Goal: Information Seeking & Learning: Learn about a topic

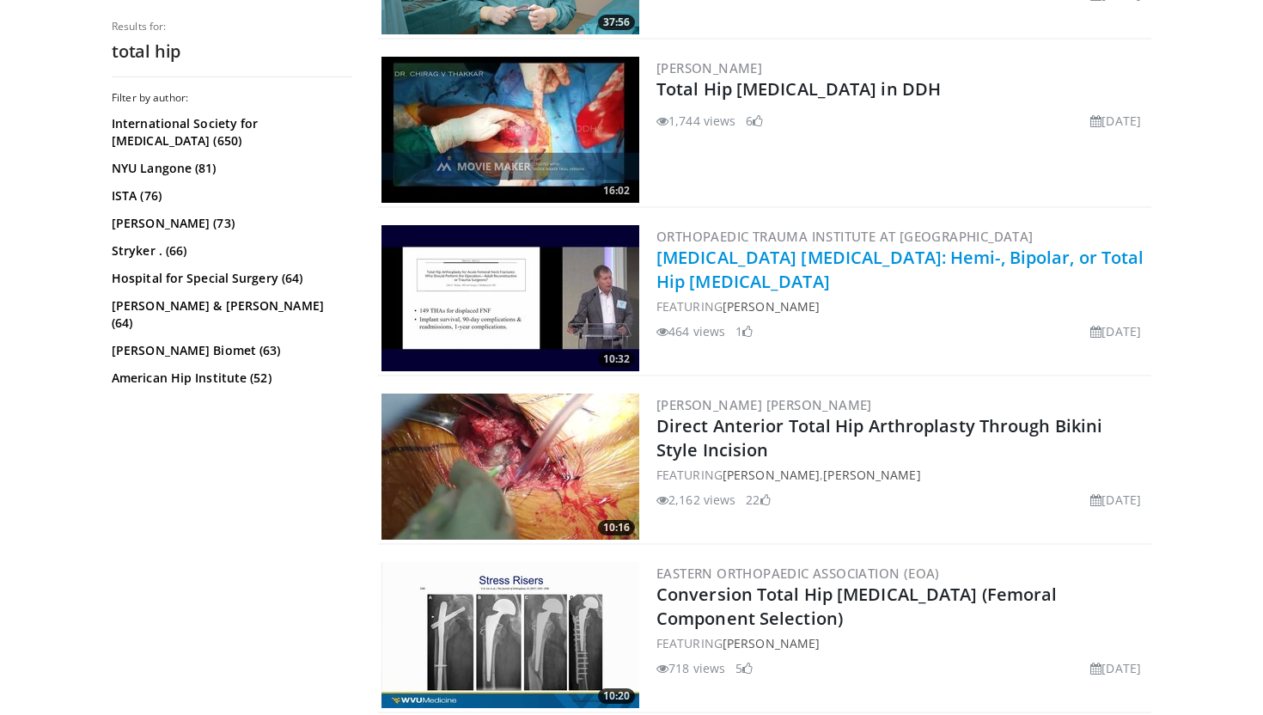
scroll to position [857, 0]
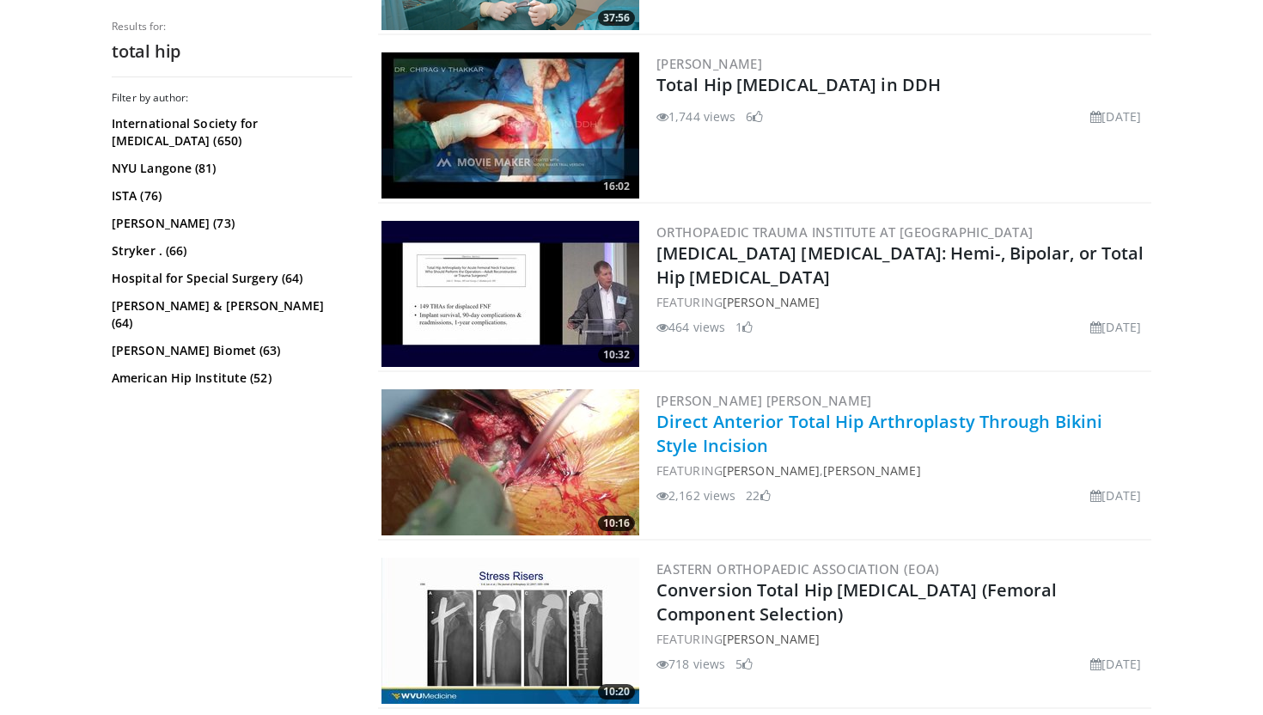
click at [694, 431] on link "Direct Anterior Total Hip Arthroplasty Through Bikini Style Incision" at bounding box center [879, 433] width 446 height 47
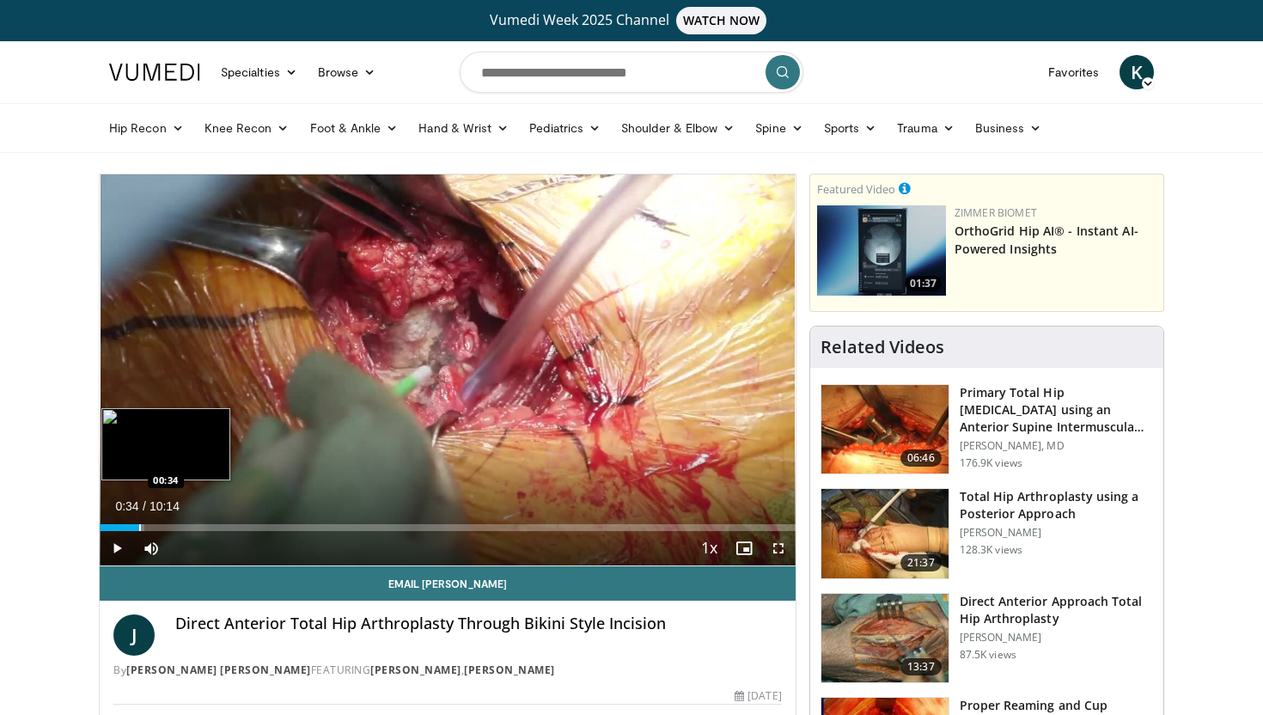
click at [139, 528] on div "Progress Bar" at bounding box center [140, 527] width 2 height 7
click at [187, 526] on div "Progress Bar" at bounding box center [188, 527] width 2 height 7
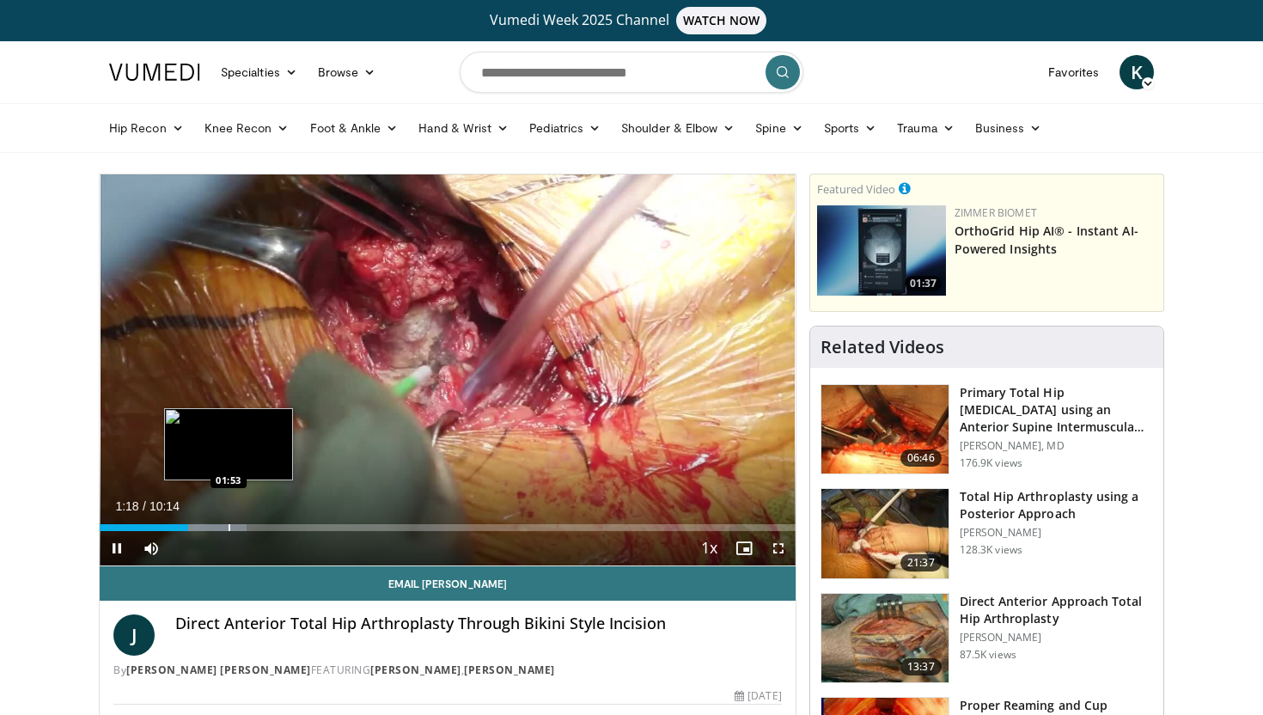
click at [229, 524] on div "Progress Bar" at bounding box center [230, 527] width 2 height 7
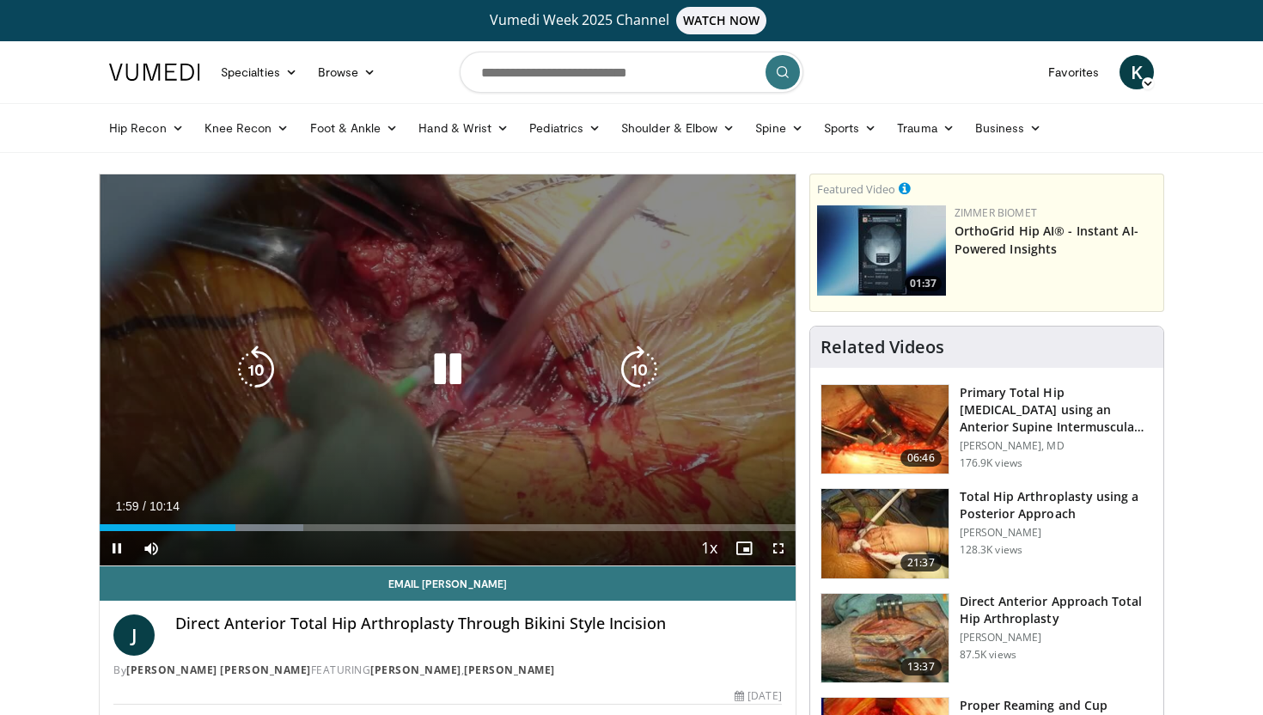
click at [488, 372] on div "Video Player" at bounding box center [448, 369] width 418 height 34
click at [430, 373] on icon "Video Player" at bounding box center [448, 369] width 48 height 48
click at [461, 382] on icon "Video Player" at bounding box center [448, 369] width 48 height 48
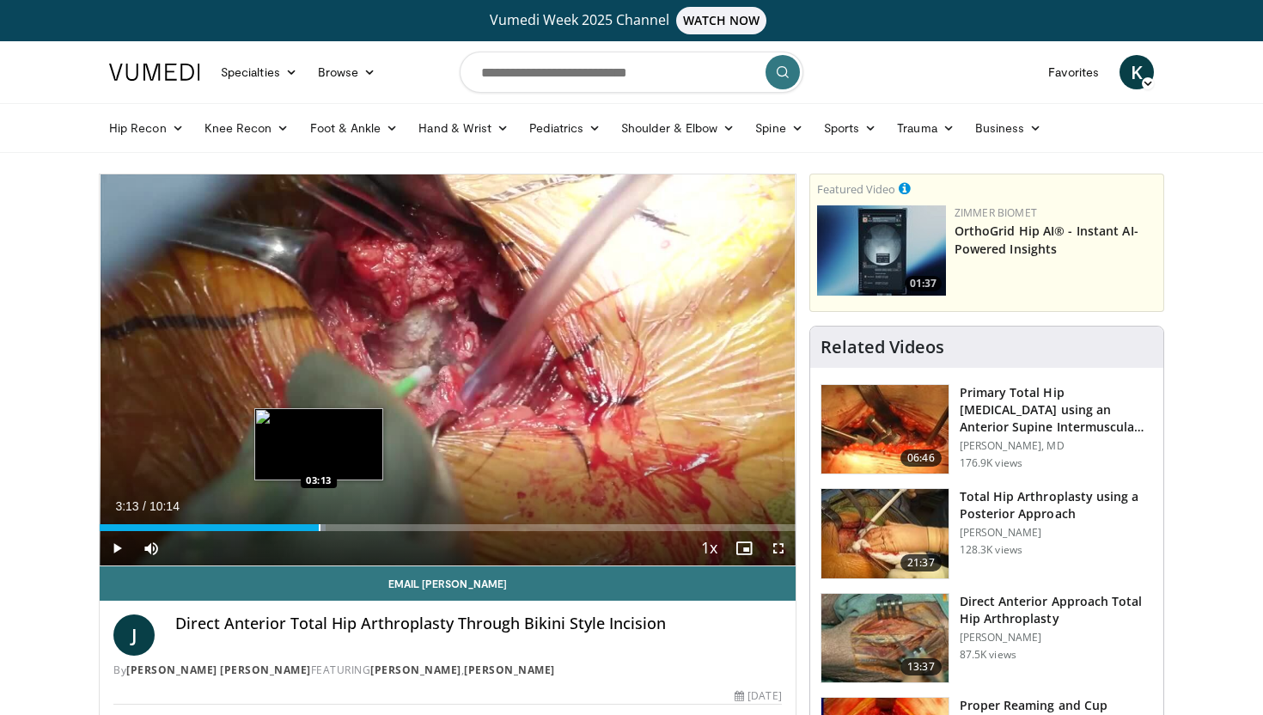
click at [319, 527] on div "Progress Bar" at bounding box center [320, 527] width 2 height 7
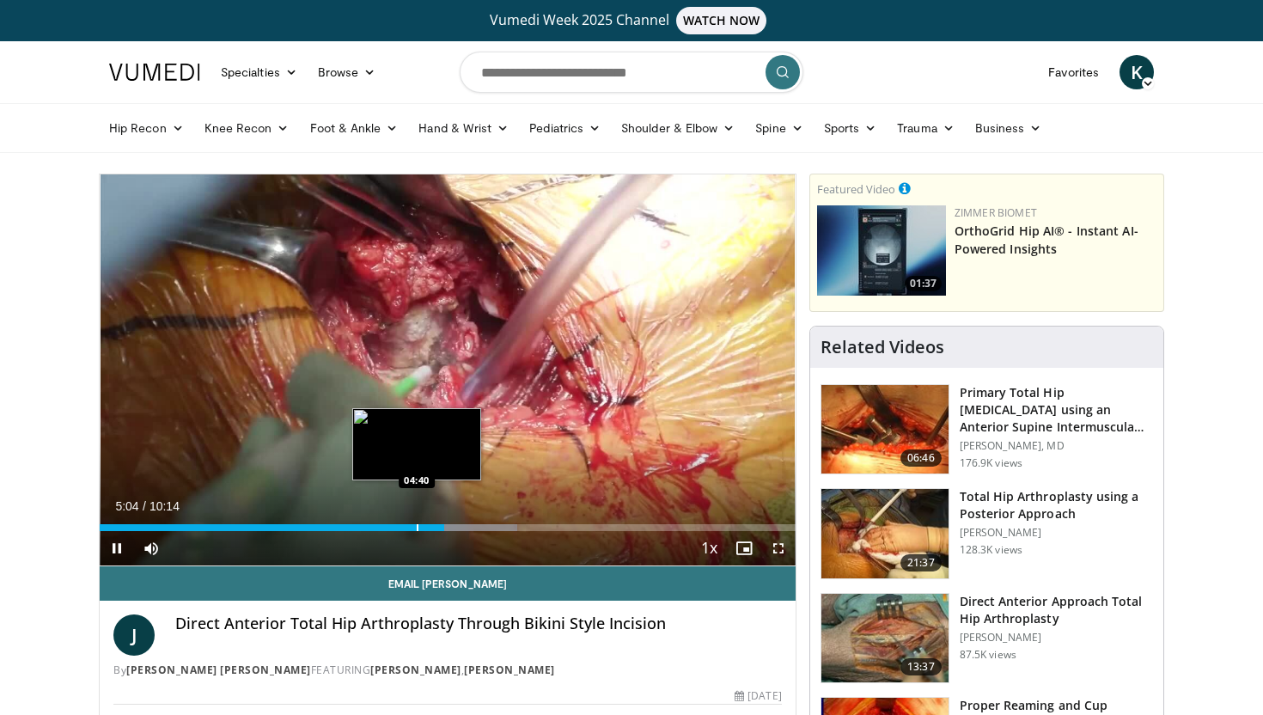
click at [416, 522] on div "Loaded : 60.06% 05:04 04:40" at bounding box center [448, 523] width 696 height 16
click at [389, 528] on div "Progress Bar" at bounding box center [390, 527] width 2 height 7
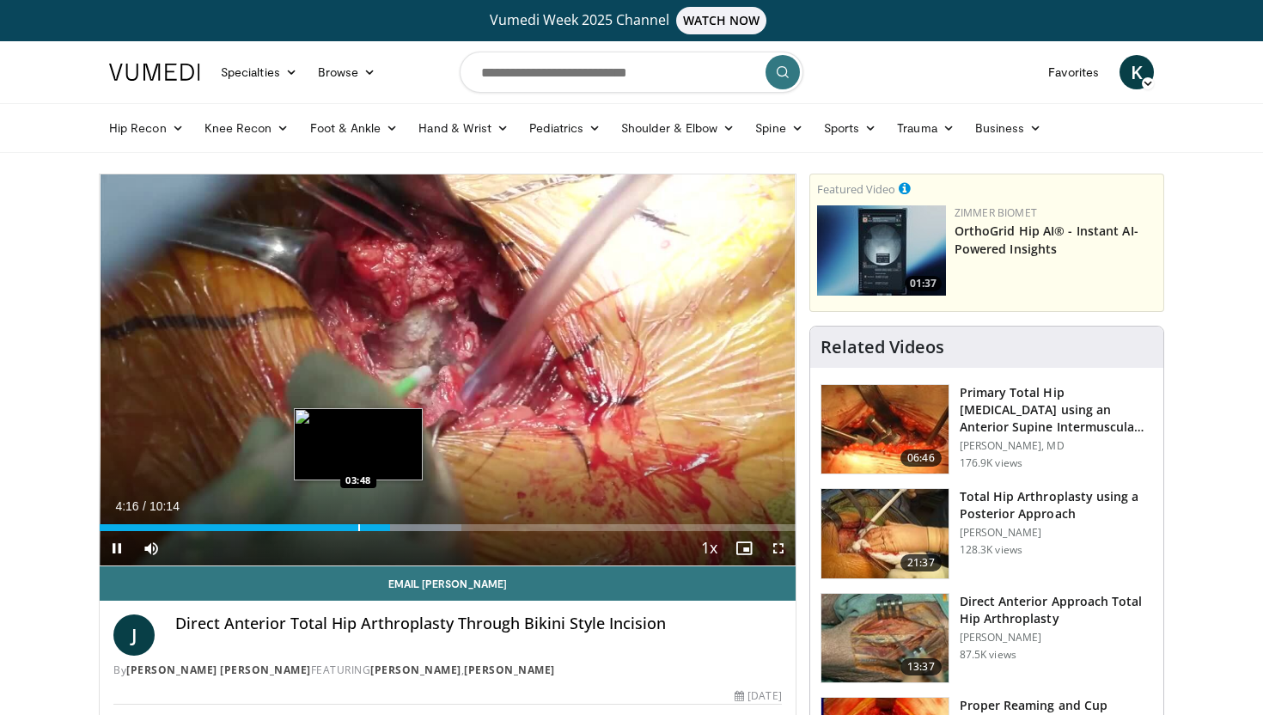
click at [358, 527] on div "Progress Bar" at bounding box center [359, 527] width 2 height 7
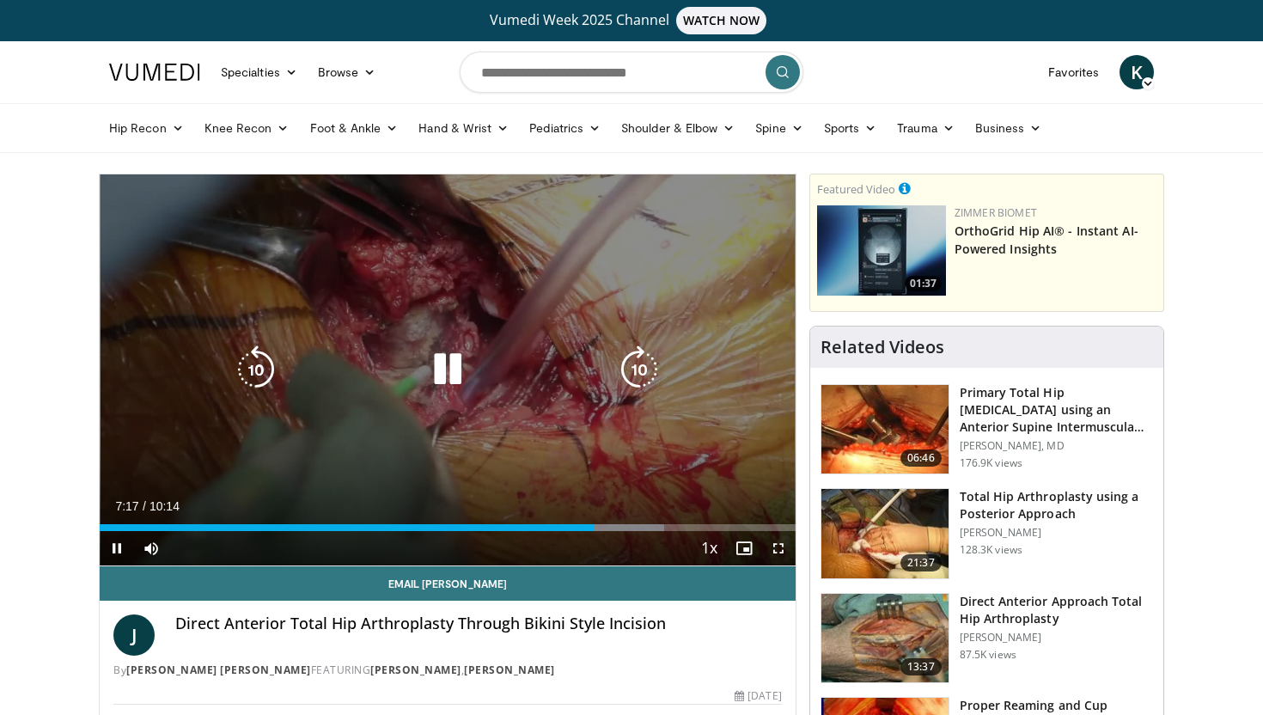
click at [452, 380] on icon "Video Player" at bounding box center [448, 369] width 48 height 48
click at [449, 404] on div "10 seconds Tap to unmute" at bounding box center [448, 369] width 696 height 391
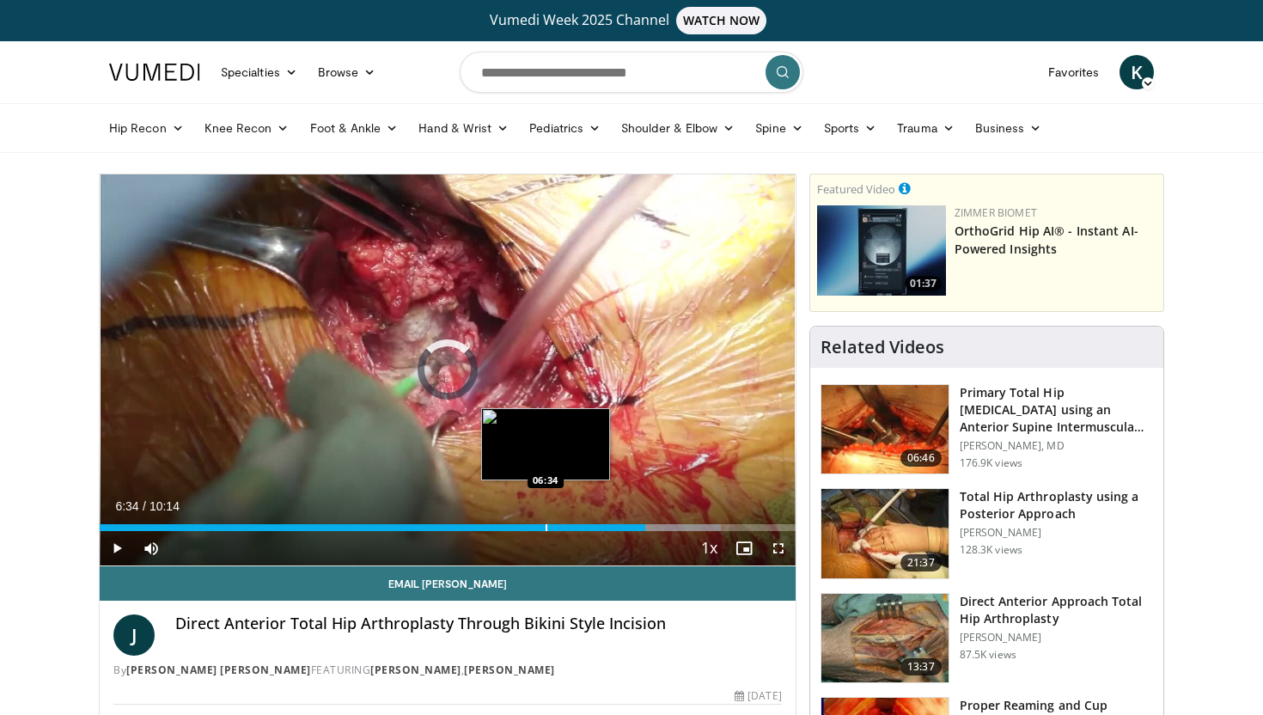
click at [546, 529] on div "Progress Bar" at bounding box center [547, 527] width 2 height 7
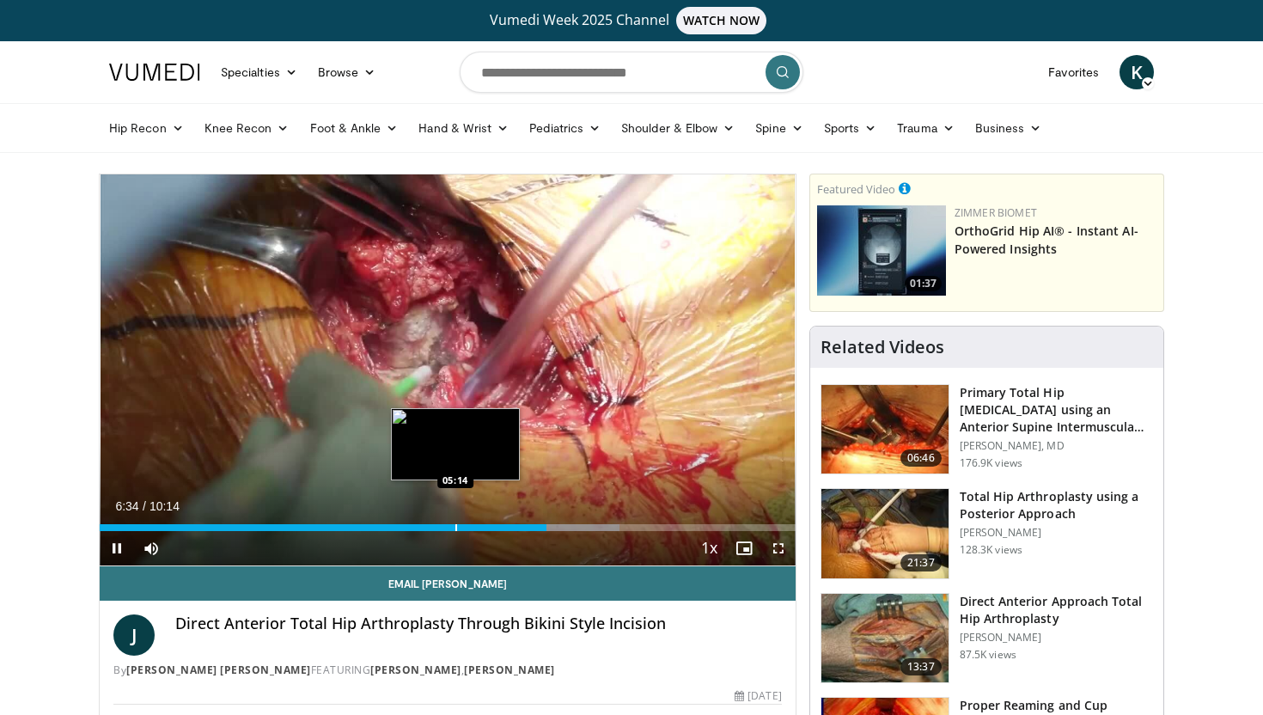
click at [455, 526] on div "Progress Bar" at bounding box center [456, 527] width 2 height 7
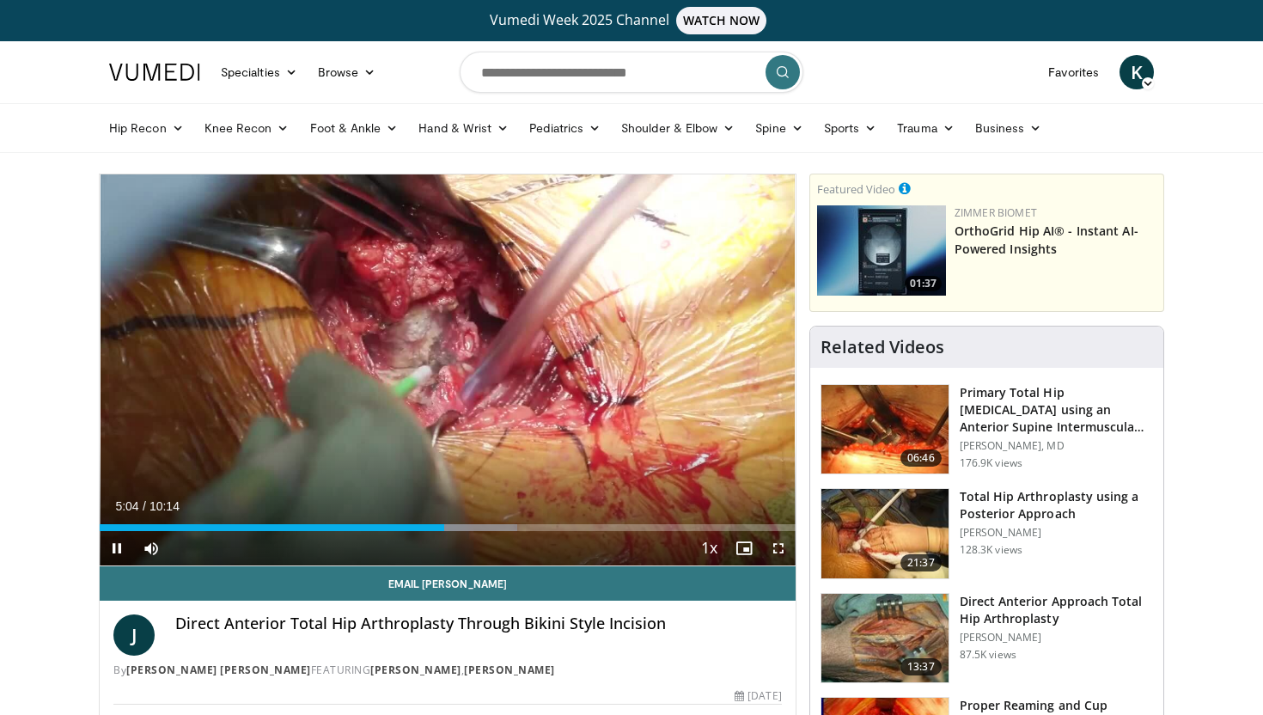
click at [309, 531] on div "Current Time 5:04 / Duration 10:14 Pause Skip Backward Skip Forward Mute 100% L…" at bounding box center [448, 548] width 696 height 34
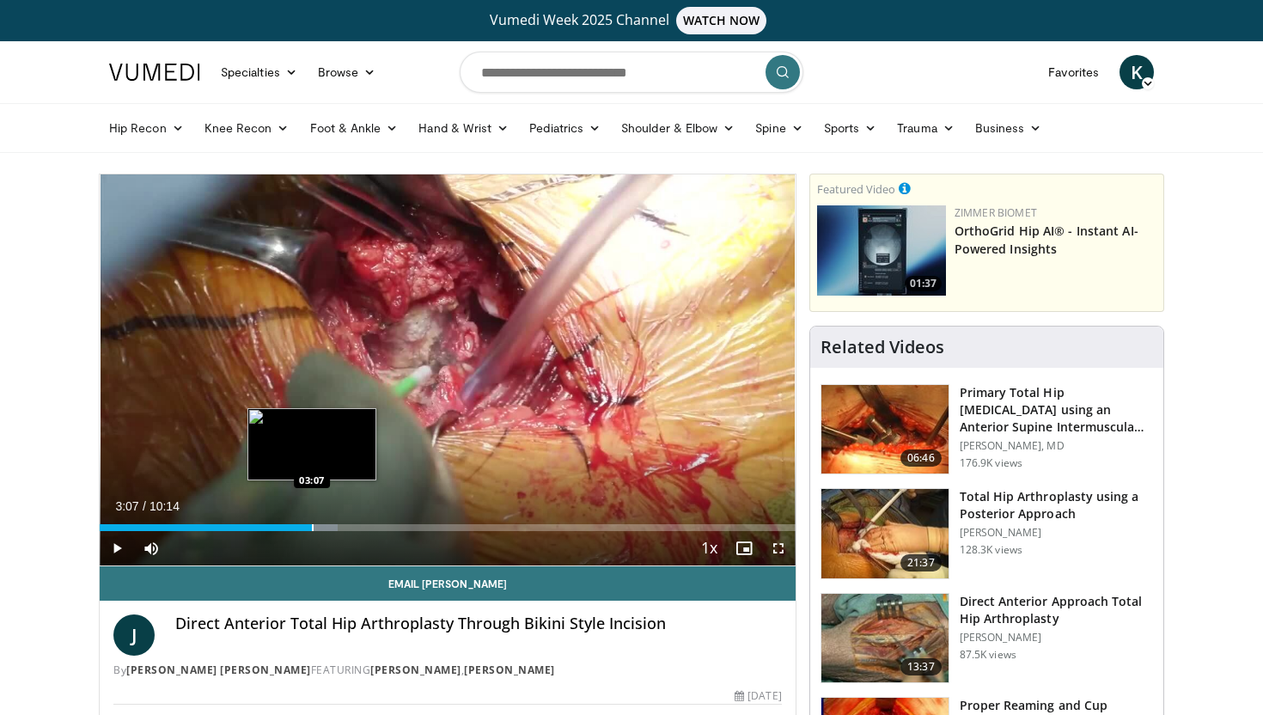
click at [312, 528] on div "Progress Bar" at bounding box center [313, 527] width 2 height 7
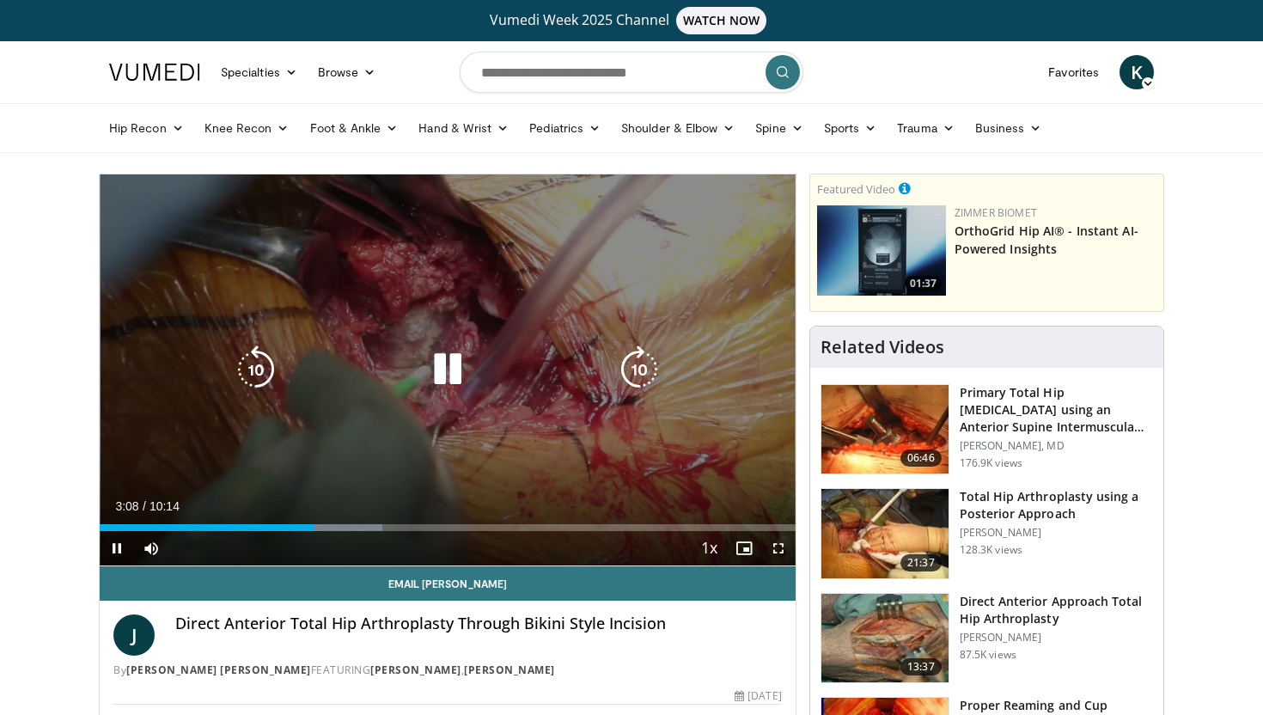
click at [448, 358] on icon "Video Player" at bounding box center [448, 369] width 48 height 48
click at [444, 354] on icon "Video Player" at bounding box center [448, 369] width 48 height 48
click at [480, 381] on div "Video Player" at bounding box center [448, 369] width 418 height 34
click at [459, 369] on icon "Video Player" at bounding box center [448, 369] width 48 height 48
click at [442, 364] on icon "Video Player" at bounding box center [448, 369] width 48 height 48
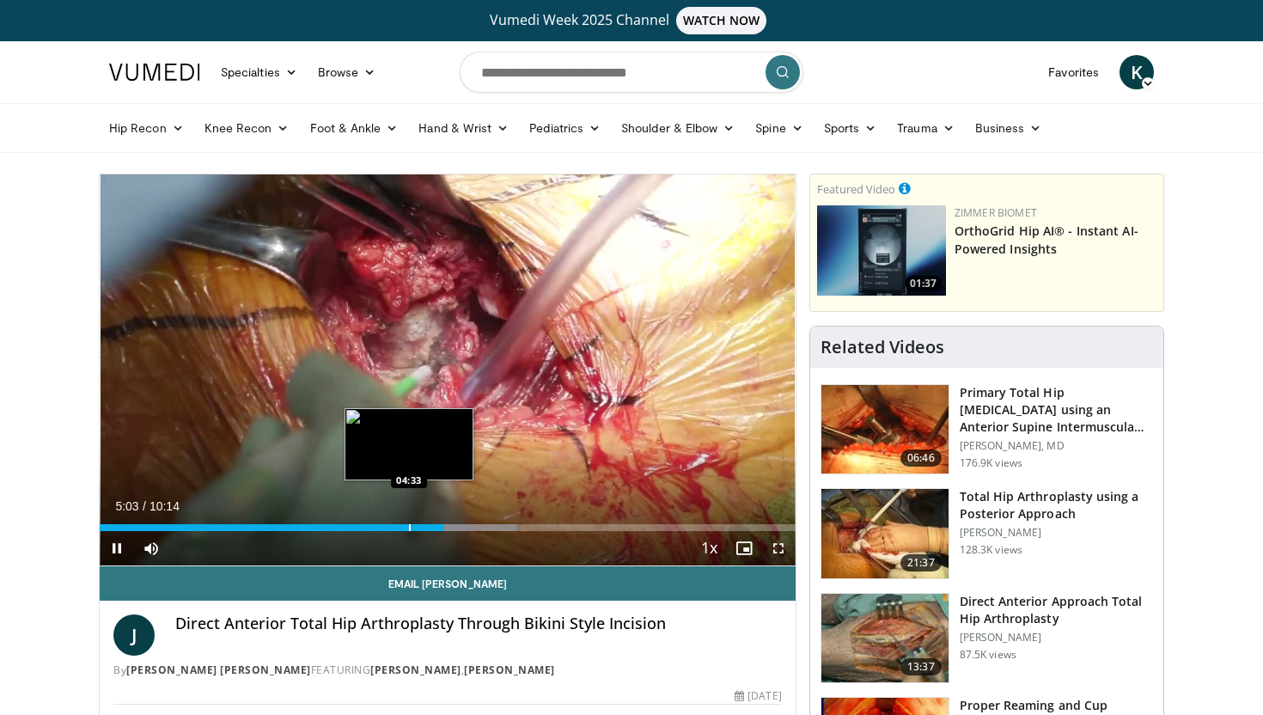
click at [409, 524] on div "Progress Bar" at bounding box center [410, 527] width 2 height 7
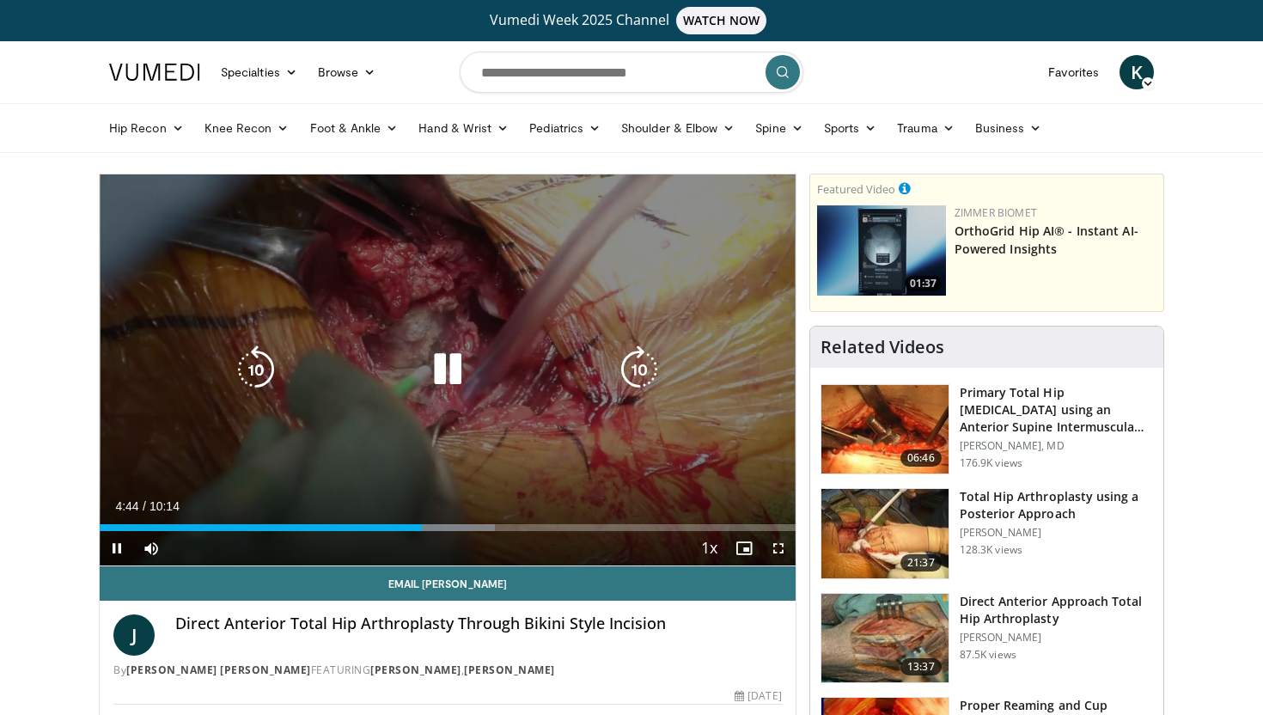
click at [505, 377] on div "Video Player" at bounding box center [448, 369] width 418 height 34
click at [449, 363] on icon "Video Player" at bounding box center [448, 369] width 48 height 48
click at [450, 362] on icon "Video Player" at bounding box center [448, 369] width 48 height 48
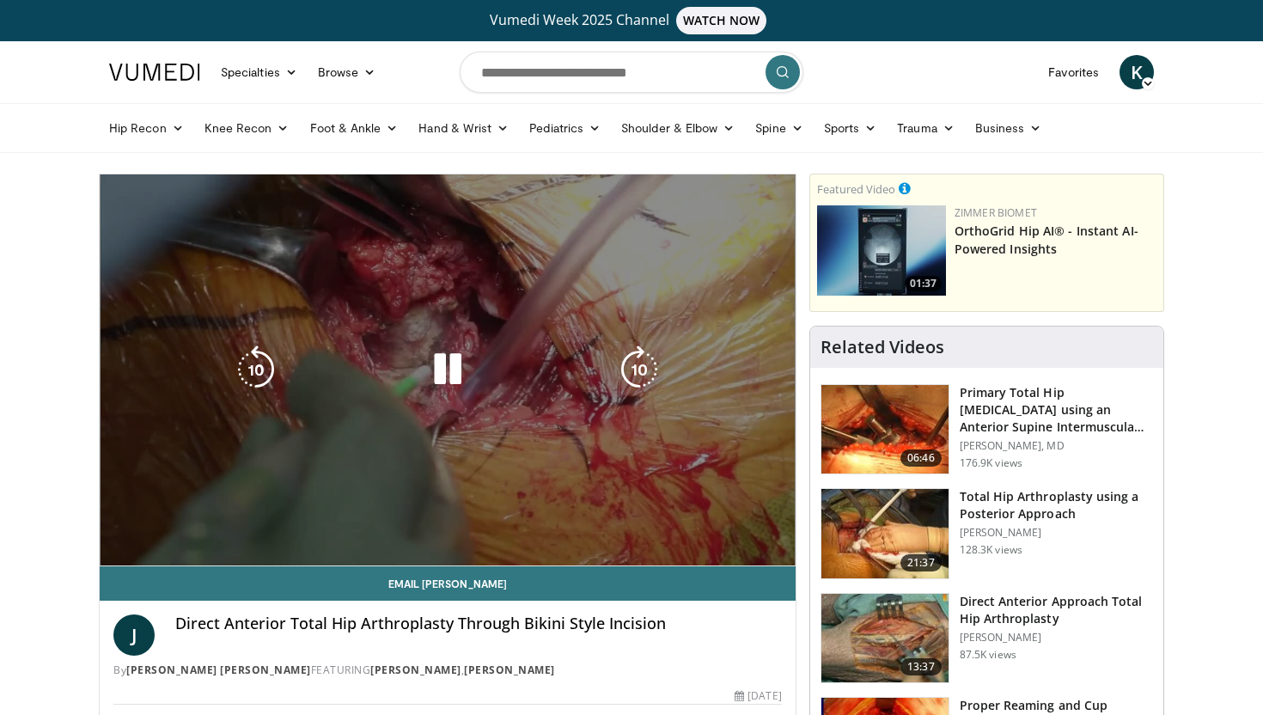
click at [477, 315] on div "10 seconds Tap to unmute" at bounding box center [448, 369] width 696 height 391
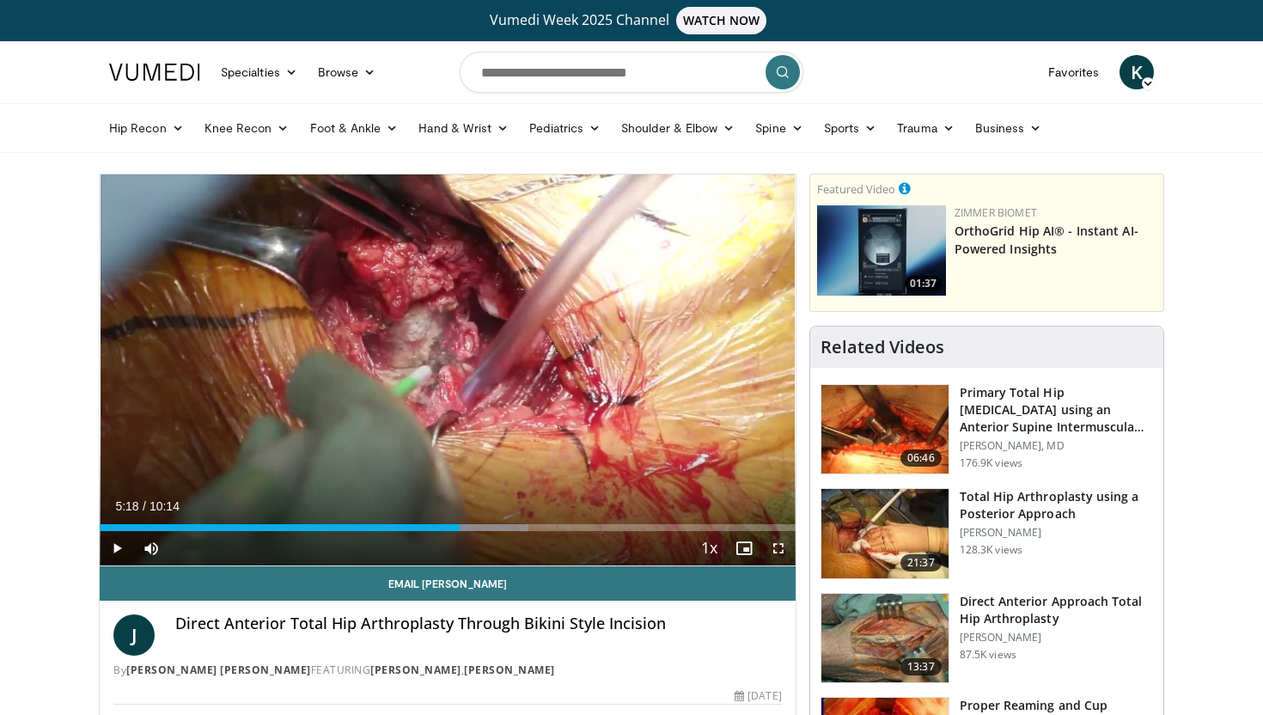
click at [477, 317] on div "10 seconds Tap to unmute" at bounding box center [448, 369] width 696 height 391
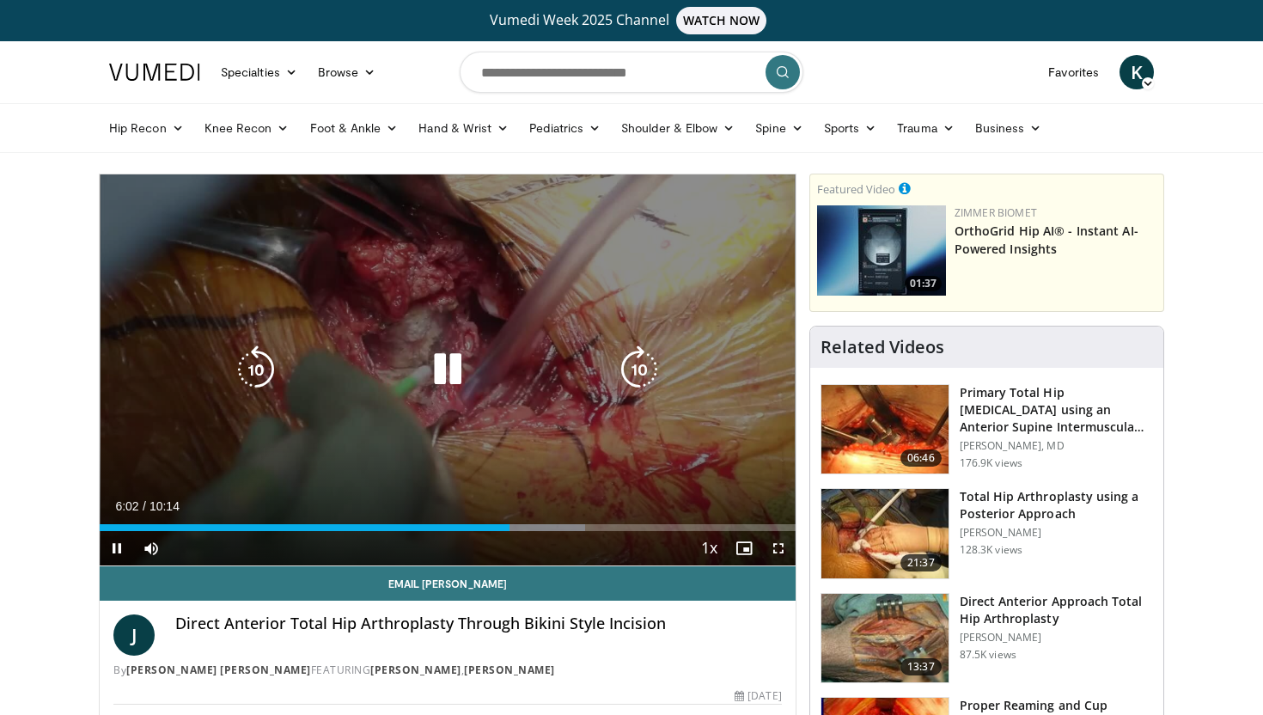
click at [544, 399] on div "10 seconds Tap to unmute" at bounding box center [448, 369] width 696 height 391
click at [454, 375] on icon "Video Player" at bounding box center [448, 369] width 48 height 48
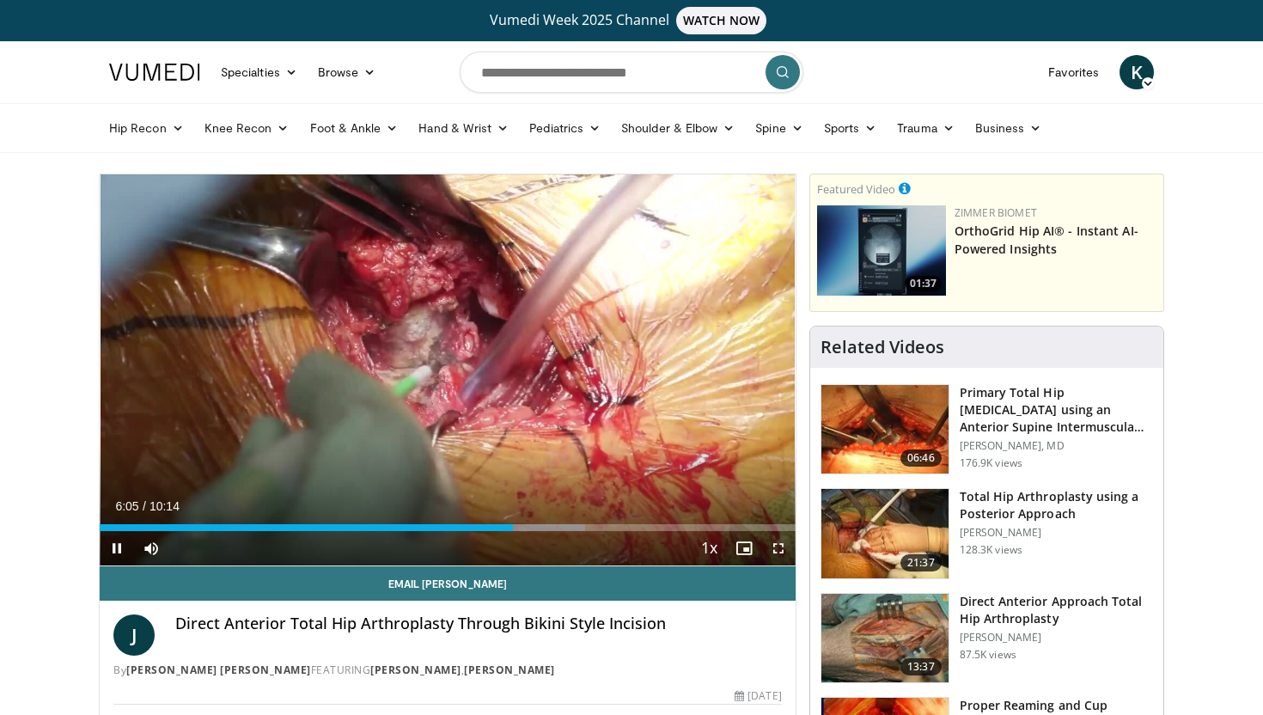
click at [475, 533] on div "Current Time 6:05 / Duration 10:14 Pause Skip Backward Skip Forward Mute 100% L…" at bounding box center [448, 548] width 696 height 34
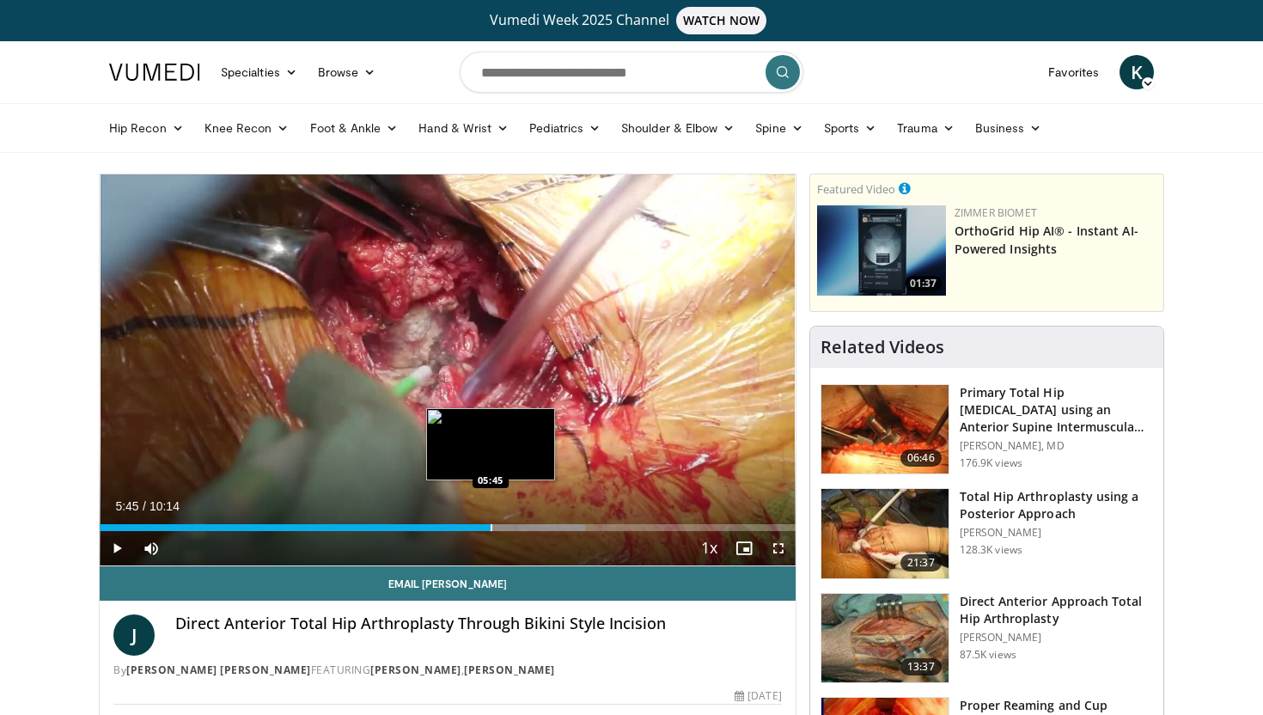
click at [491, 525] on div "Progress Bar" at bounding box center [492, 527] width 2 height 7
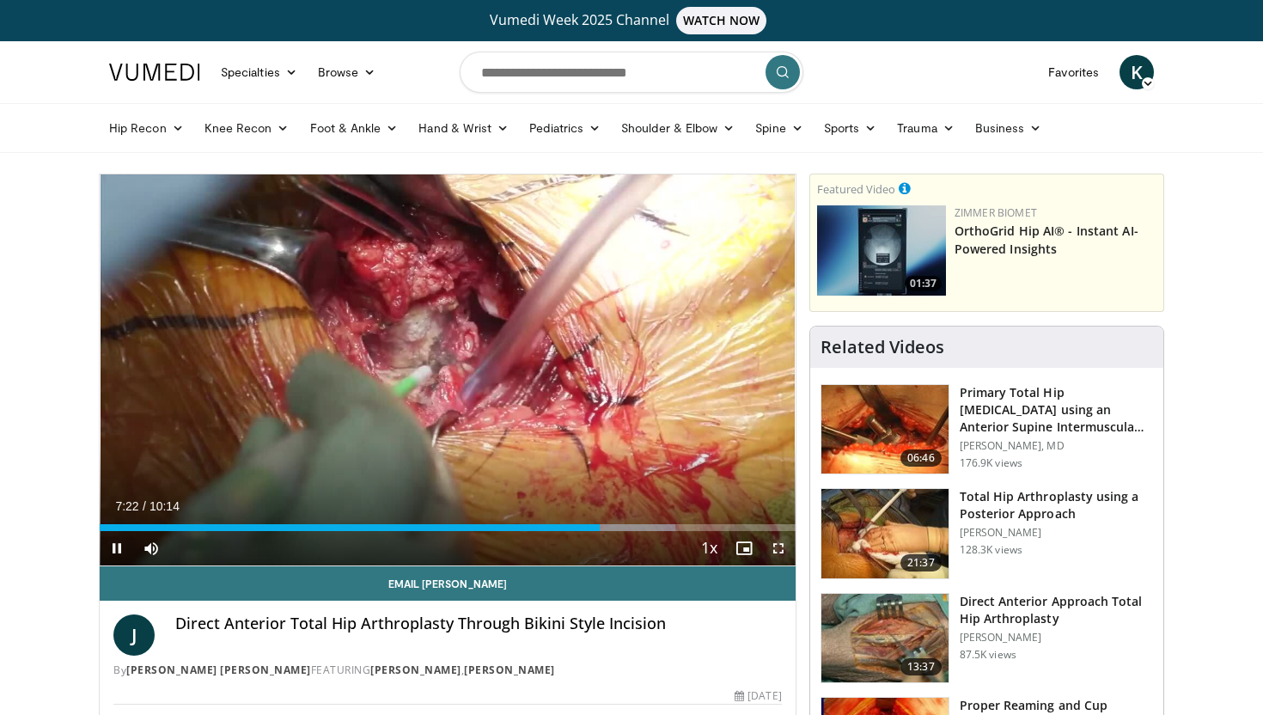
click at [775, 545] on span "Video Player" at bounding box center [778, 548] width 34 height 34
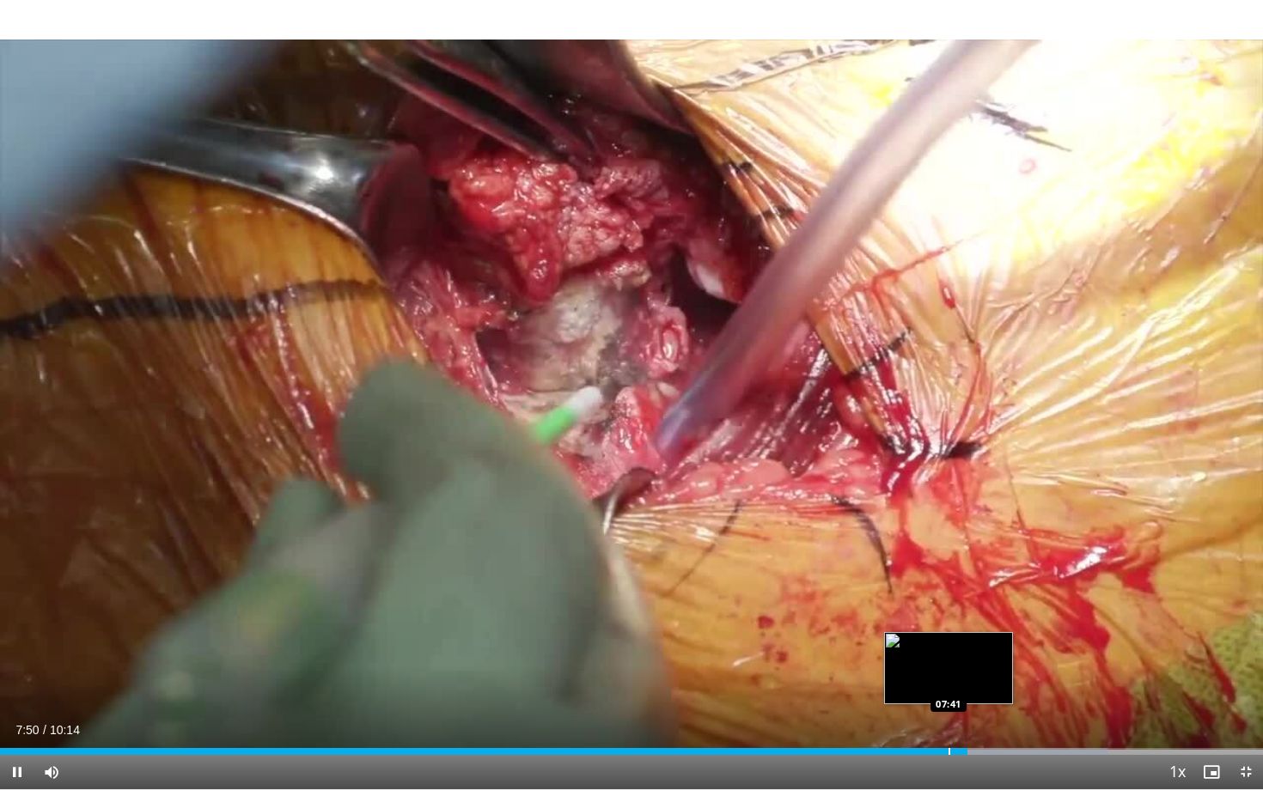
click at [949, 714] on div "Progress Bar" at bounding box center [950, 751] width 2 height 7
click at [912, 714] on div "Progress Bar" at bounding box center [913, 751] width 2 height 7
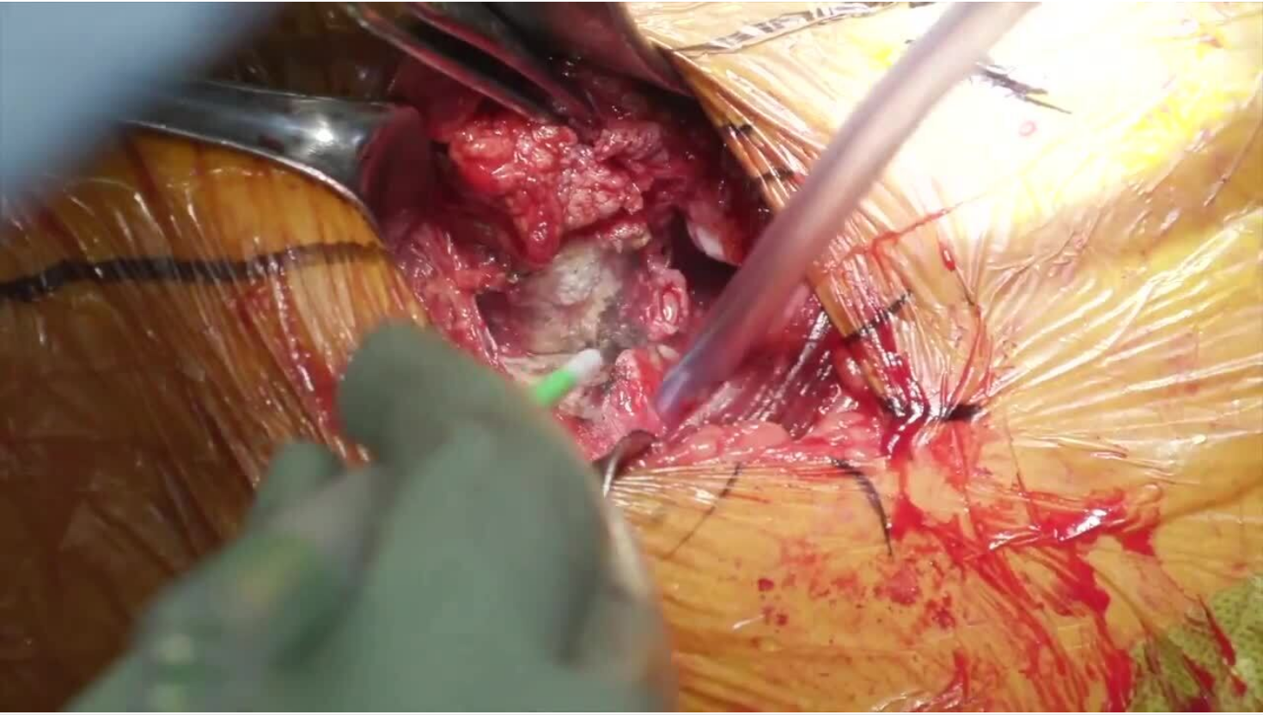
scroll to position [80, 0]
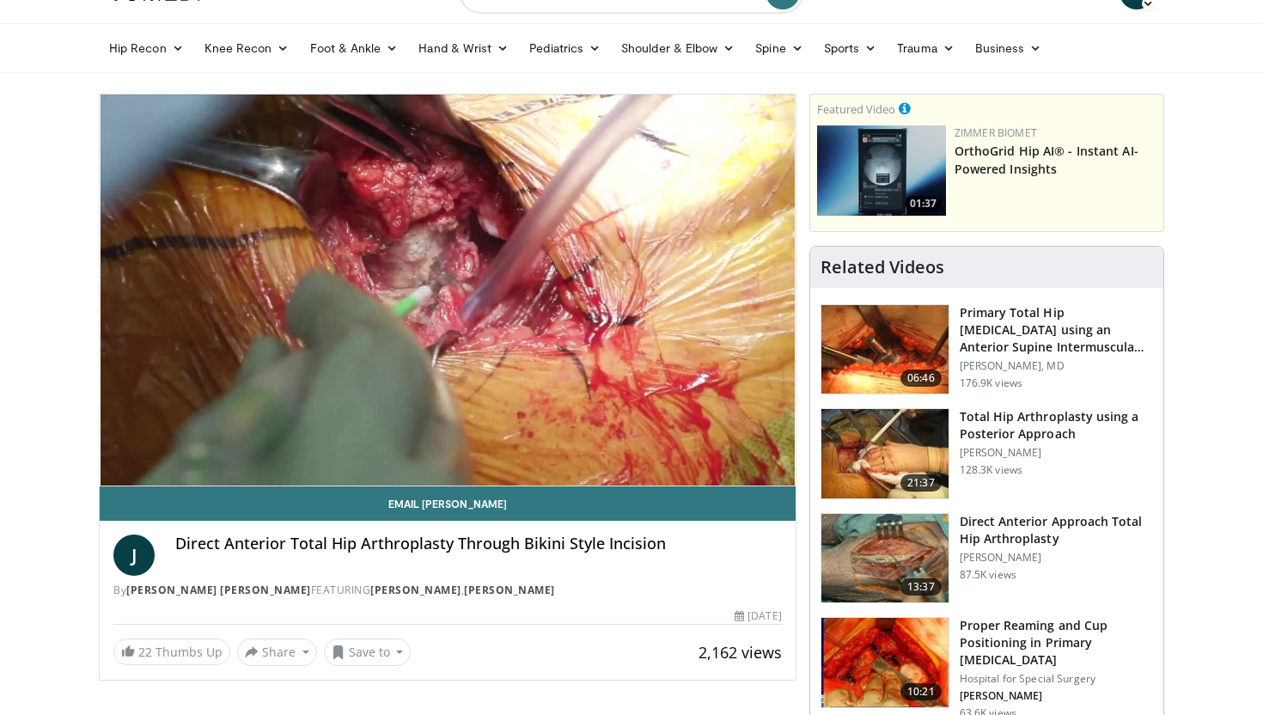
click at [997, 424] on h3 "Total Hip Arthroplasty using a Posterior Approach" at bounding box center [1056, 425] width 193 height 34
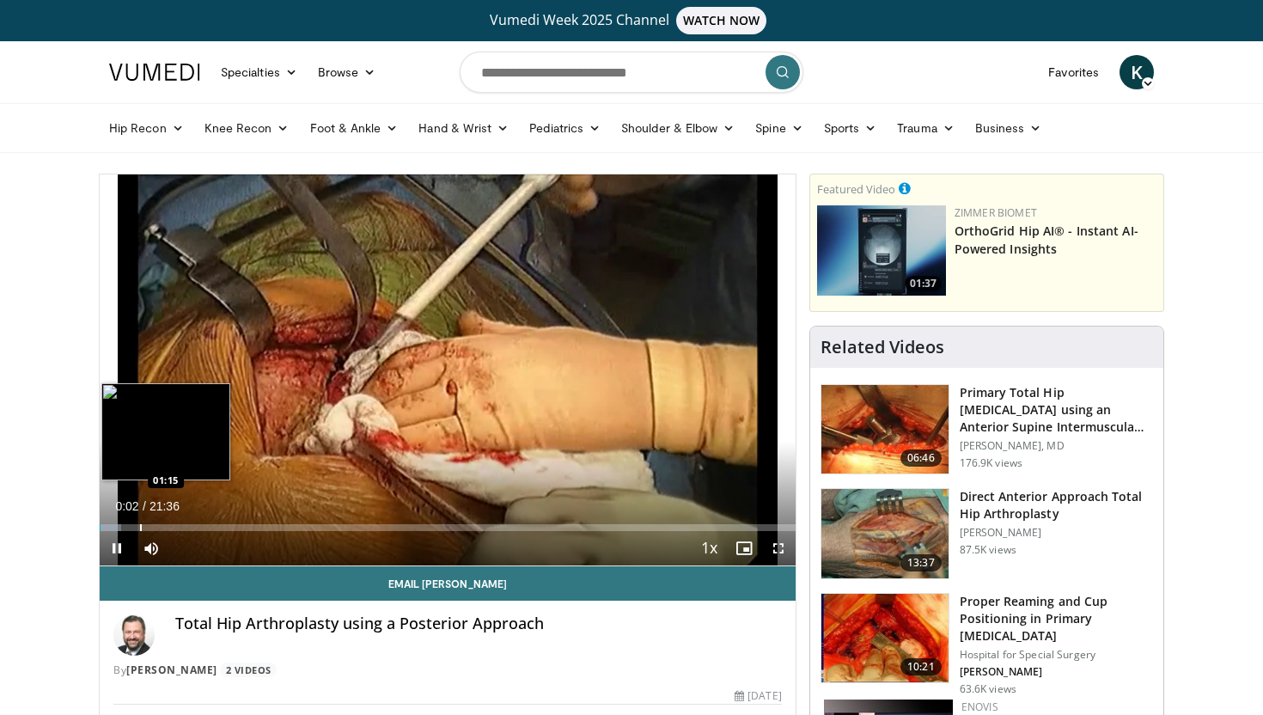
click at [140, 524] on div "Progress Bar" at bounding box center [141, 527] width 2 height 7
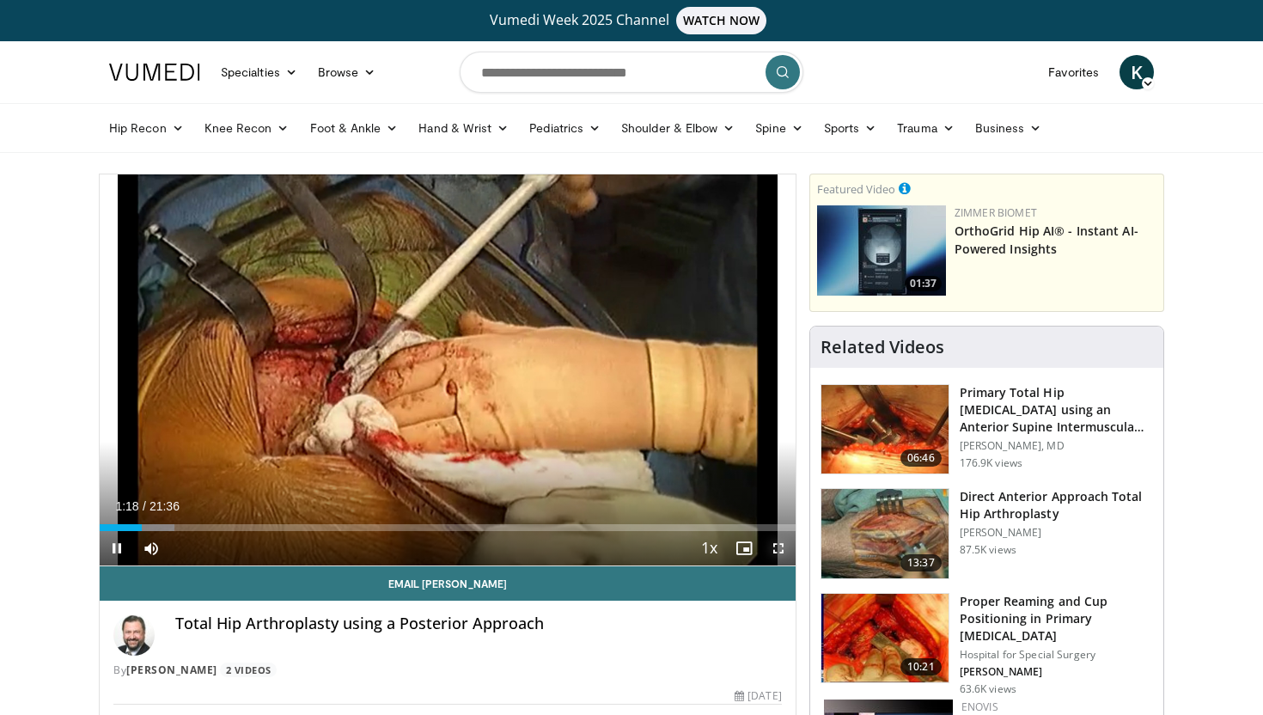
click at [778, 546] on span "Video Player" at bounding box center [778, 548] width 34 height 34
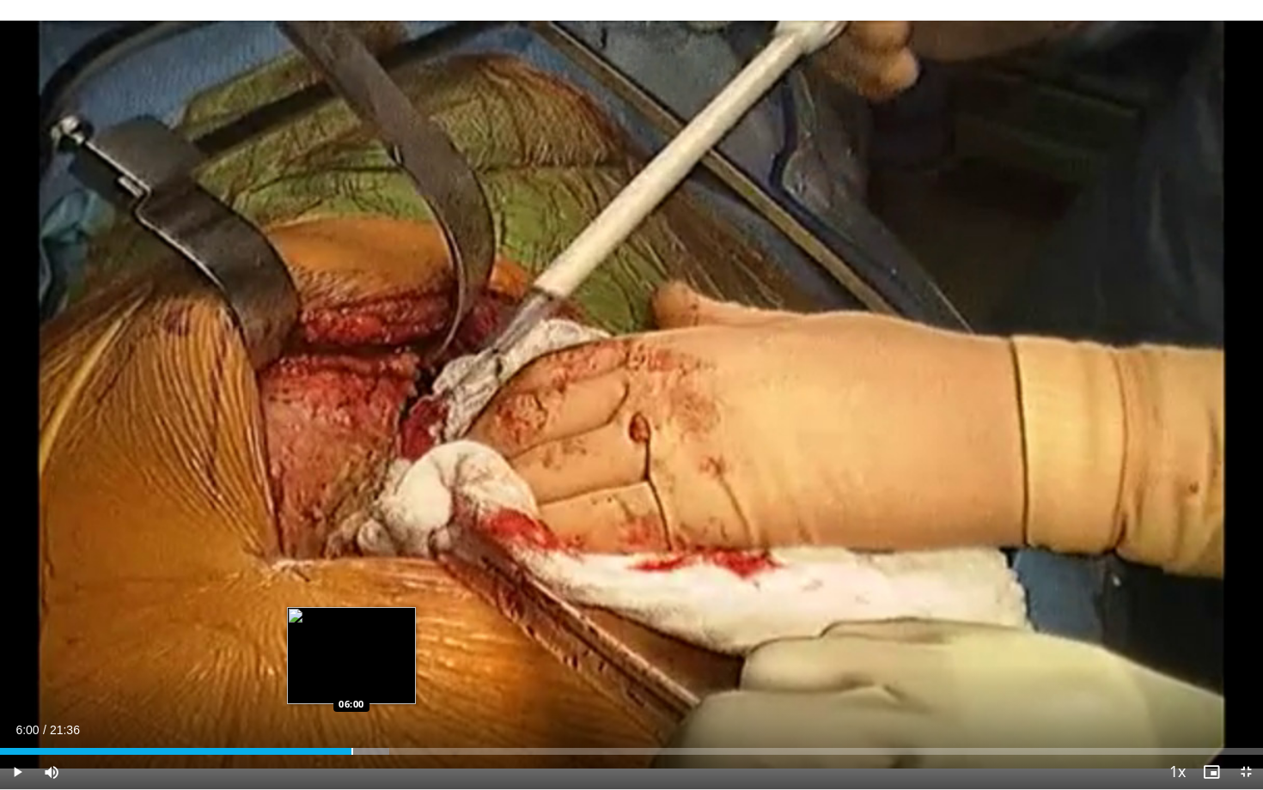
click at [351, 714] on div "Loaded : 30.80% 05:33 06:00" at bounding box center [631, 747] width 1263 height 16
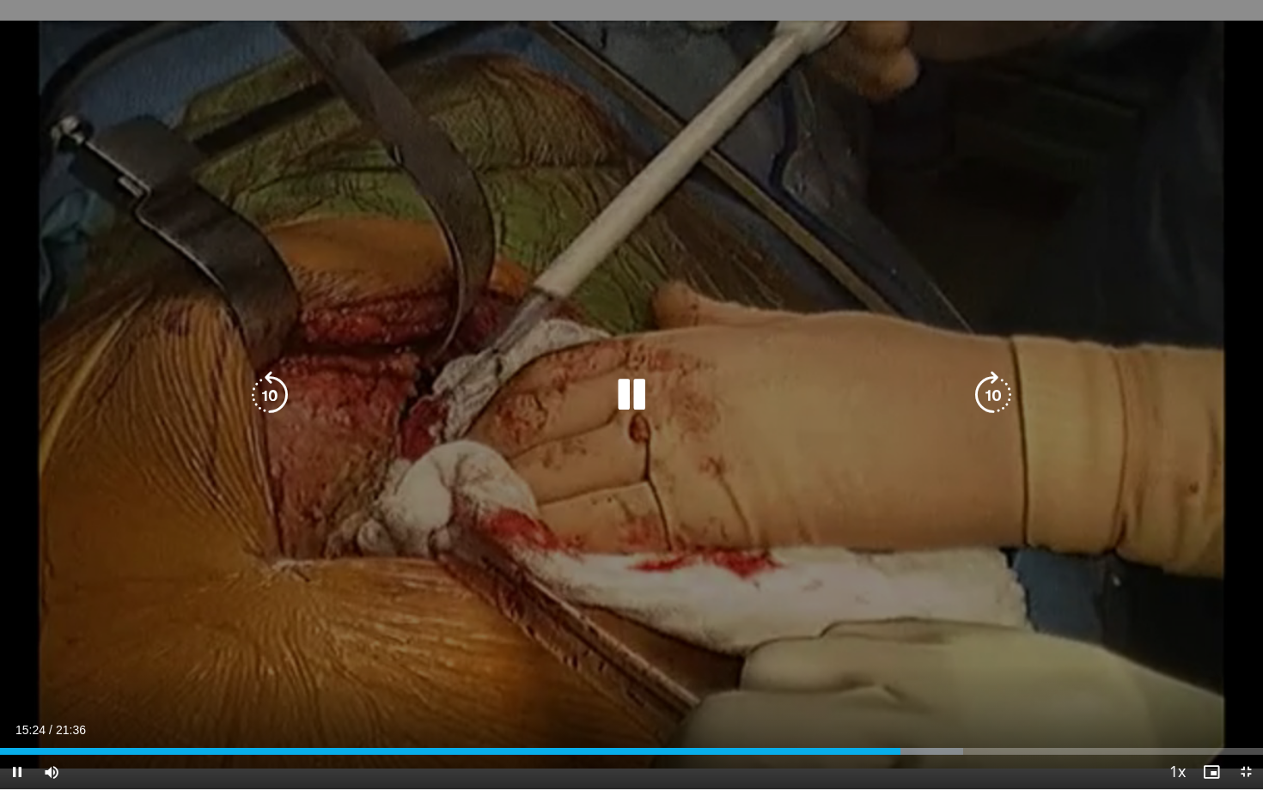
click at [597, 553] on div "10 seconds Tap to unmute" at bounding box center [631, 395] width 1263 height 790
